Goal: Task Accomplishment & Management: Manage account settings

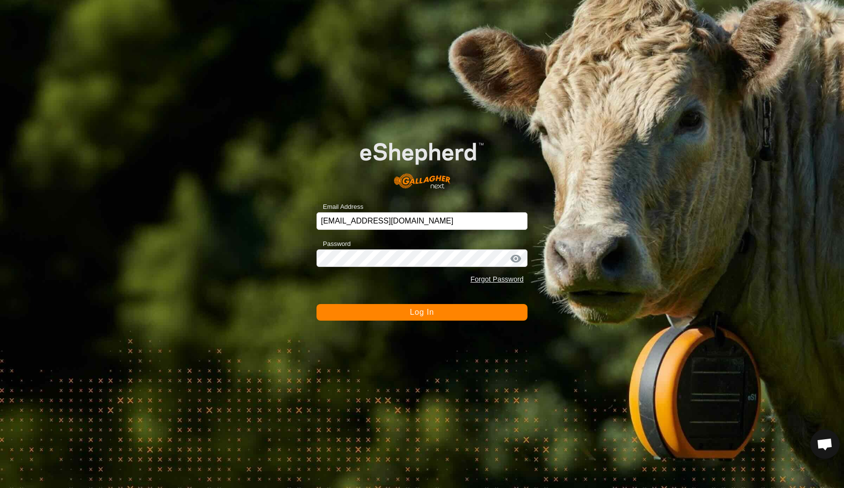
click at [423, 315] on span "Log In" at bounding box center [422, 312] width 24 height 8
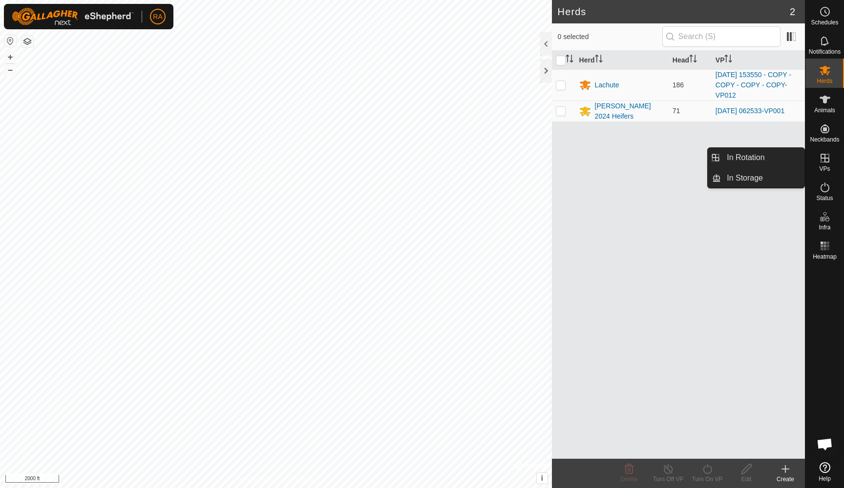
click at [821, 156] on icon at bounding box center [824, 158] width 9 height 9
click at [760, 161] on link "In Rotation" at bounding box center [762, 158] width 83 height 20
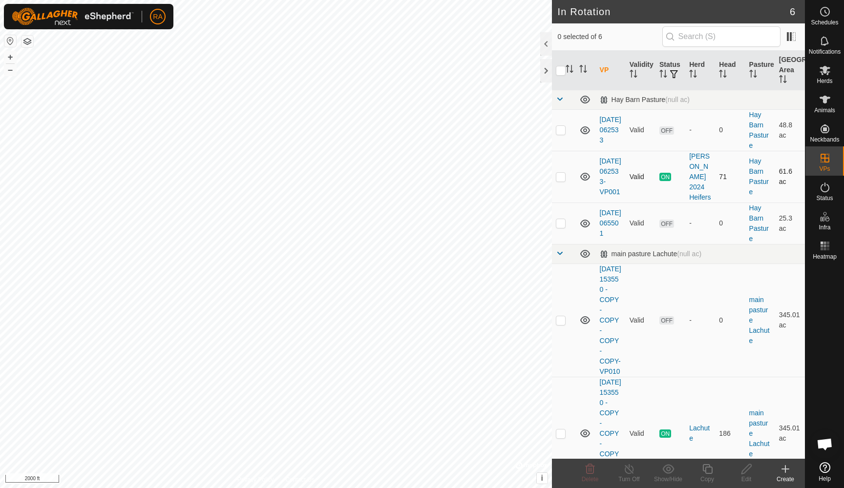
click at [560, 178] on p-checkbox at bounding box center [561, 177] width 10 height 8
click at [561, 178] on p-checkbox at bounding box center [561, 177] width 10 height 8
click at [562, 178] on p-checkbox at bounding box center [561, 177] width 10 height 8
click at [561, 179] on p-checkbox at bounding box center [561, 177] width 10 height 8
checkbox input "false"
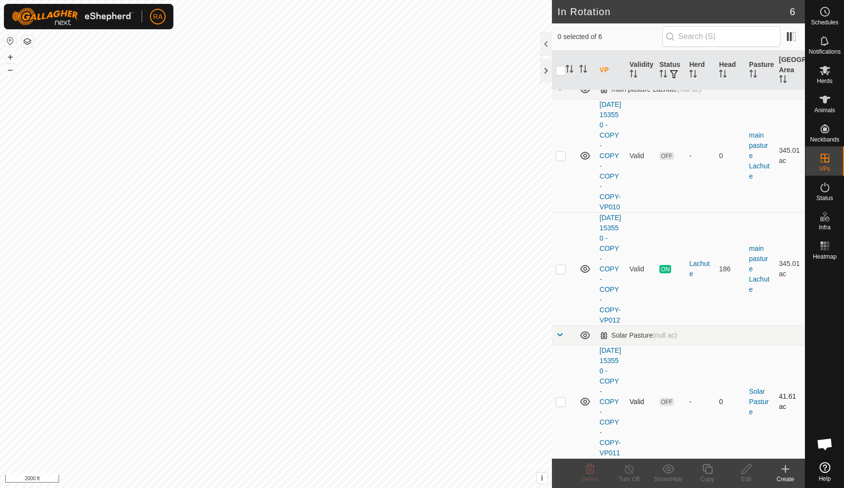
scroll to position [181, 0]
click at [559, 271] on p-checkbox at bounding box center [561, 269] width 10 height 8
checkbox input "true"
click at [708, 473] on icon at bounding box center [707, 469] width 12 height 12
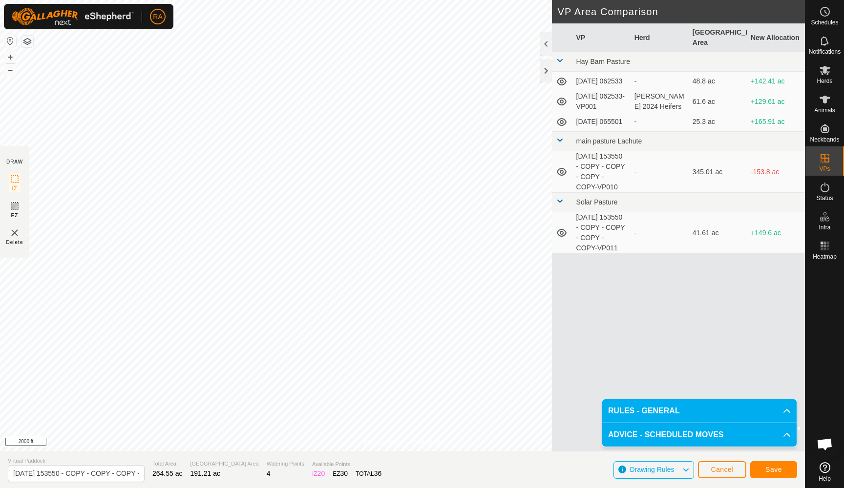
click at [769, 471] on span "Save" at bounding box center [773, 470] width 17 height 8
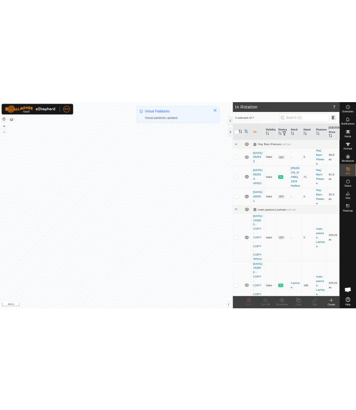
scroll to position [213, 0]
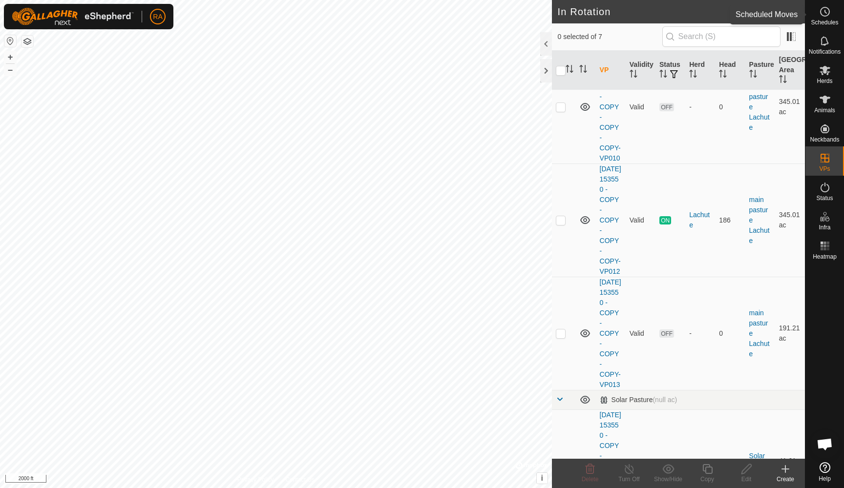
click at [825, 16] on circle at bounding box center [824, 11] width 9 height 9
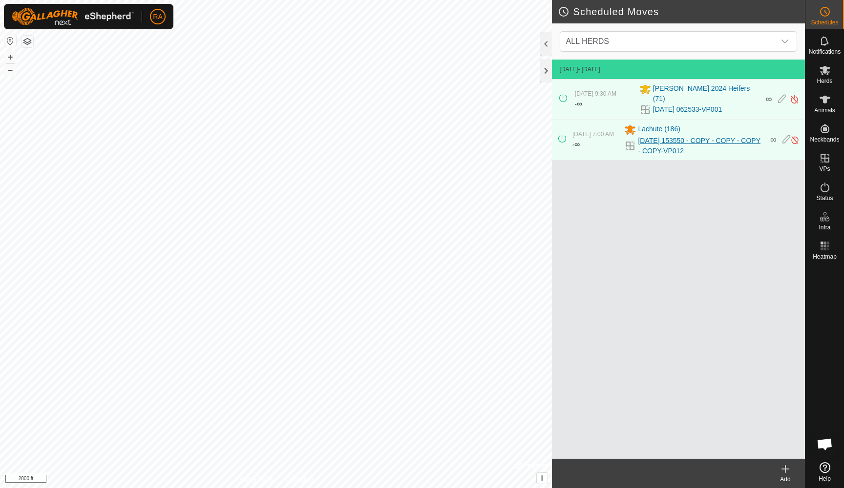
click at [642, 136] on link "[DATE] 153550 - COPY - COPY - COPY - COPY-VP012" at bounding box center [701, 146] width 126 height 21
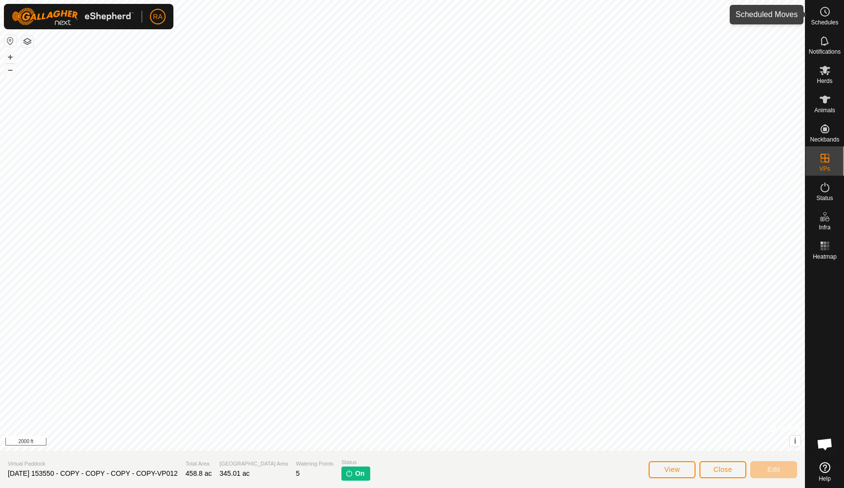
click at [823, 20] on span "Schedules" at bounding box center [823, 23] width 27 height 6
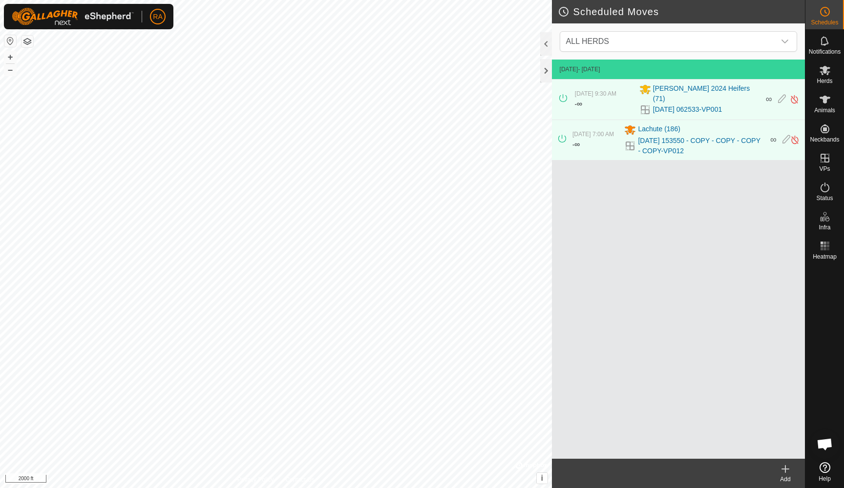
click at [785, 470] on icon at bounding box center [785, 469] width 0 height 7
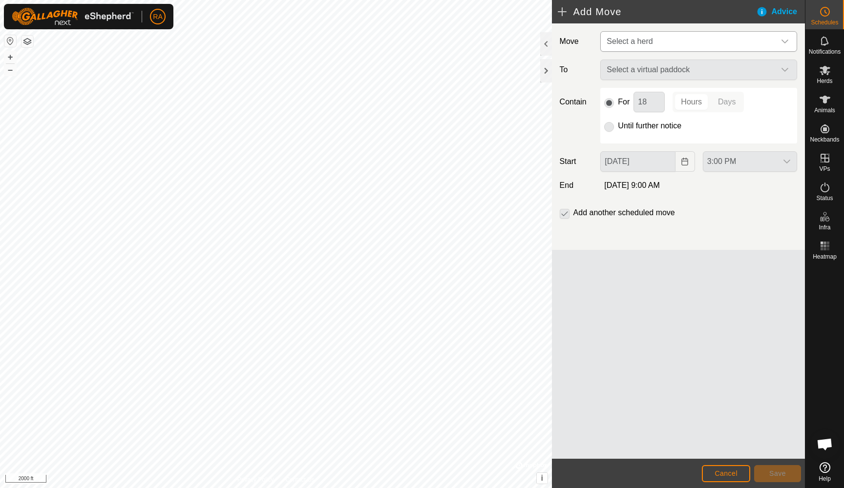
click at [661, 43] on span "Select a herd" at bounding box center [688, 42] width 172 height 20
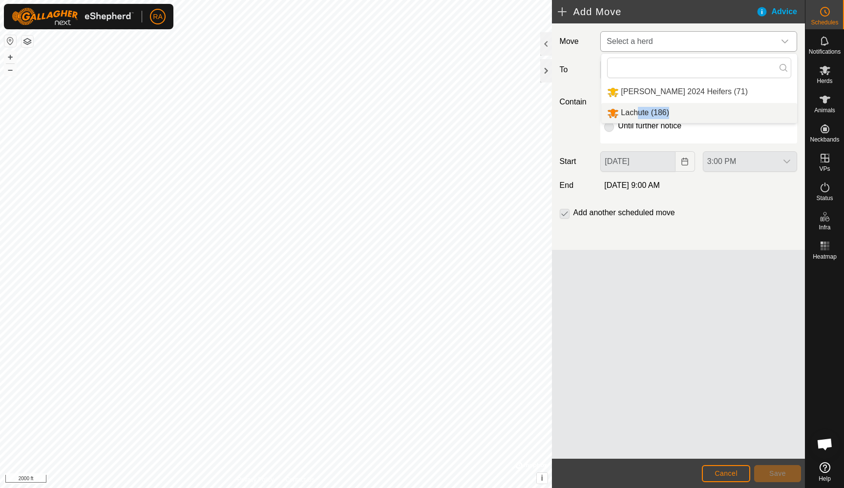
click at [638, 114] on li "Lachute (186)" at bounding box center [699, 113] width 196 height 20
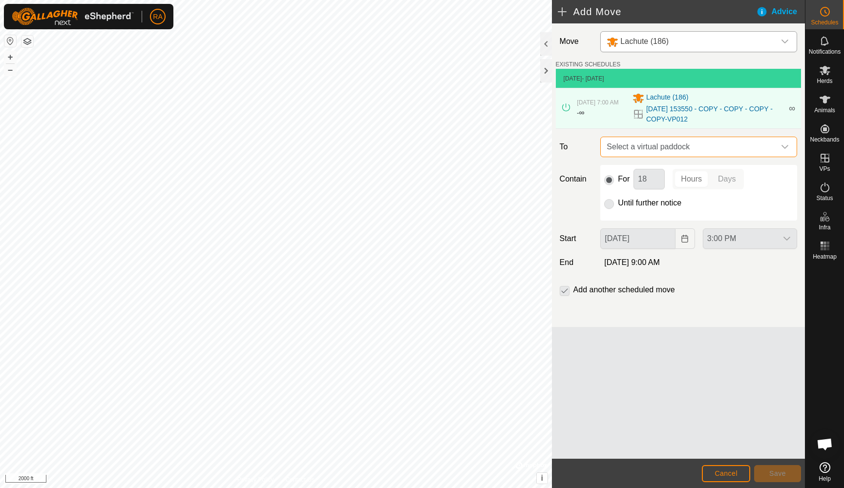
click at [683, 151] on span "Select a virtual paddock" at bounding box center [688, 147] width 172 height 20
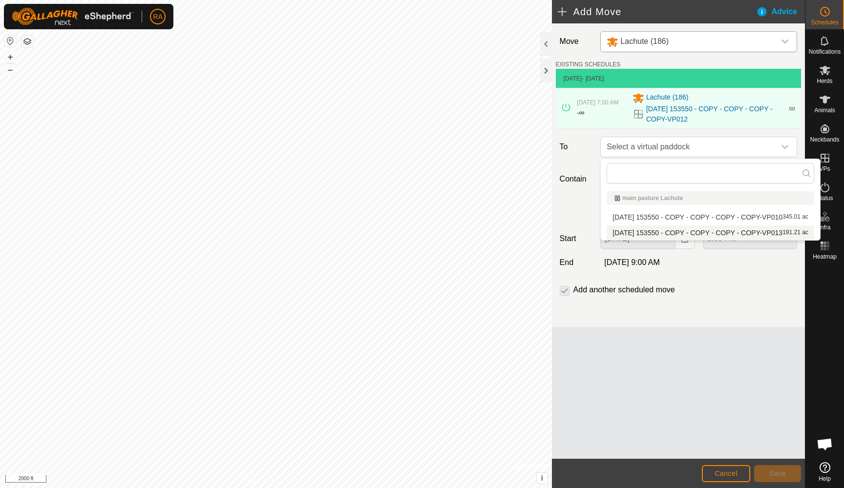
click at [662, 234] on li "[DATE] 153550 - COPY - COPY - COPY - COPY-VP013 191.21 ac" at bounding box center [709, 233] width 207 height 15
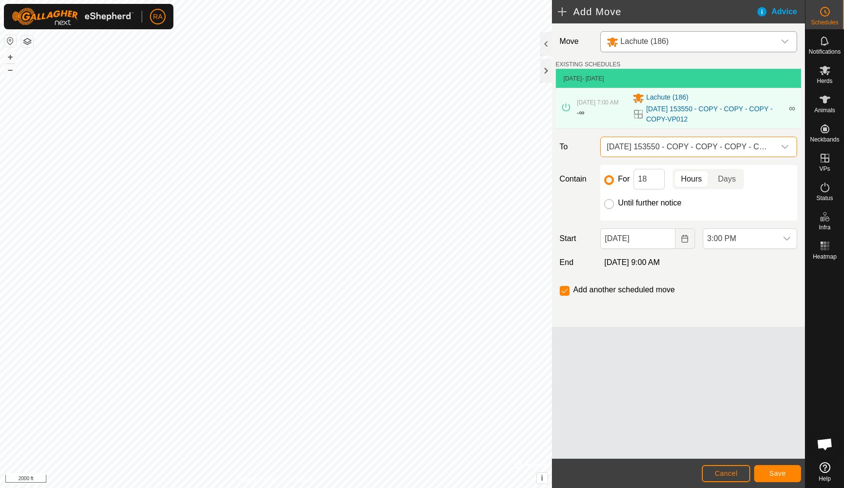
click at [609, 205] on input "Until further notice" at bounding box center [609, 204] width 10 height 10
radio input "true"
click at [569, 289] on input "checkbox" at bounding box center [564, 291] width 10 height 10
click at [566, 290] on input "checkbox" at bounding box center [564, 291] width 10 height 10
checkbox input "false"
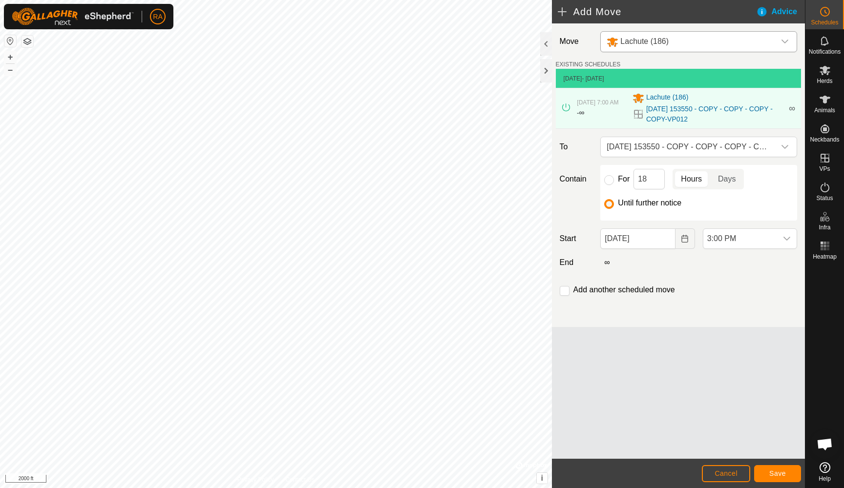
click at [777, 472] on span "Save" at bounding box center [777, 474] width 17 height 8
